Goal: Task Accomplishment & Management: Use online tool/utility

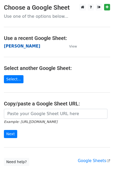
click at [8, 47] on strong "[PERSON_NAME]" at bounding box center [22, 46] width 36 height 5
click at [7, 48] on strong "[PERSON_NAME]" at bounding box center [22, 46] width 36 height 5
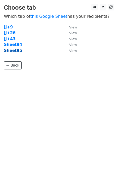
click at [11, 52] on strong "Sheet95" at bounding box center [13, 50] width 18 height 5
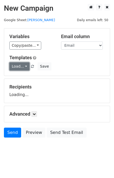
click at [14, 66] on link "Load..." at bounding box center [19, 66] width 20 height 8
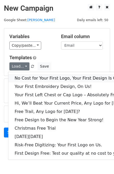
click at [33, 76] on link "No Cost for Your First Logo, Your First Design Is On Us!" at bounding box center [71, 78] width 126 height 8
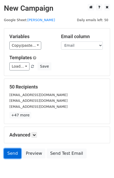
click at [8, 154] on link "Send" at bounding box center [12, 153] width 17 height 10
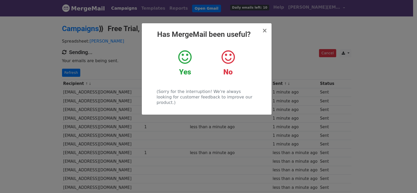
click at [104, 53] on div "× Has MergeMail been useful? Yes No (Sorry for the interruption! We're always l…" at bounding box center [208, 104] width 417 height 177
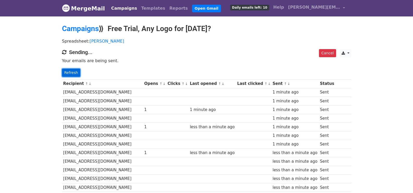
click at [68, 73] on link "Refresh" at bounding box center [71, 73] width 19 height 8
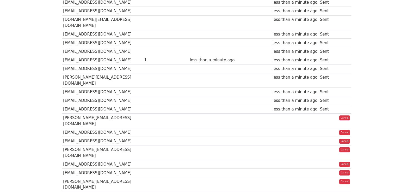
scroll to position [374, 0]
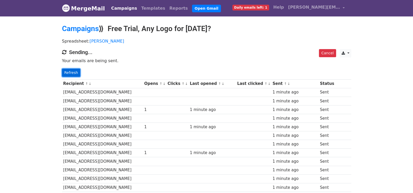
click at [65, 75] on link "Refresh" at bounding box center [71, 73] width 19 height 8
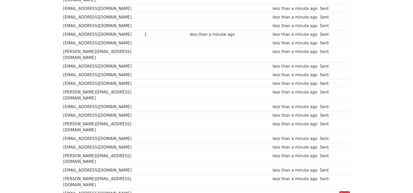
scroll to position [373, 0]
